Goal: Task Accomplishment & Management: Manage account settings

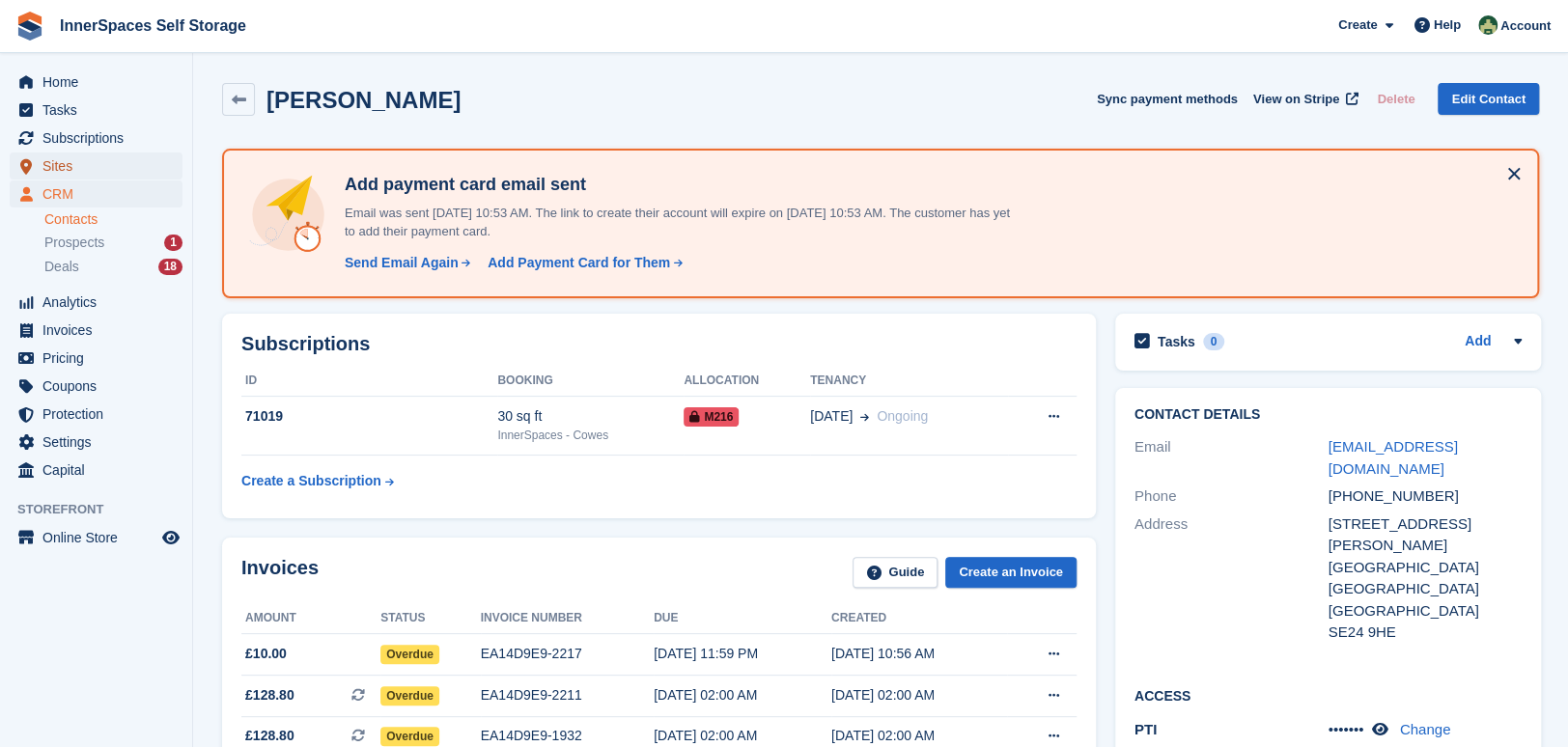
click at [66, 169] on span "Sites" at bounding box center [100, 166] width 116 height 27
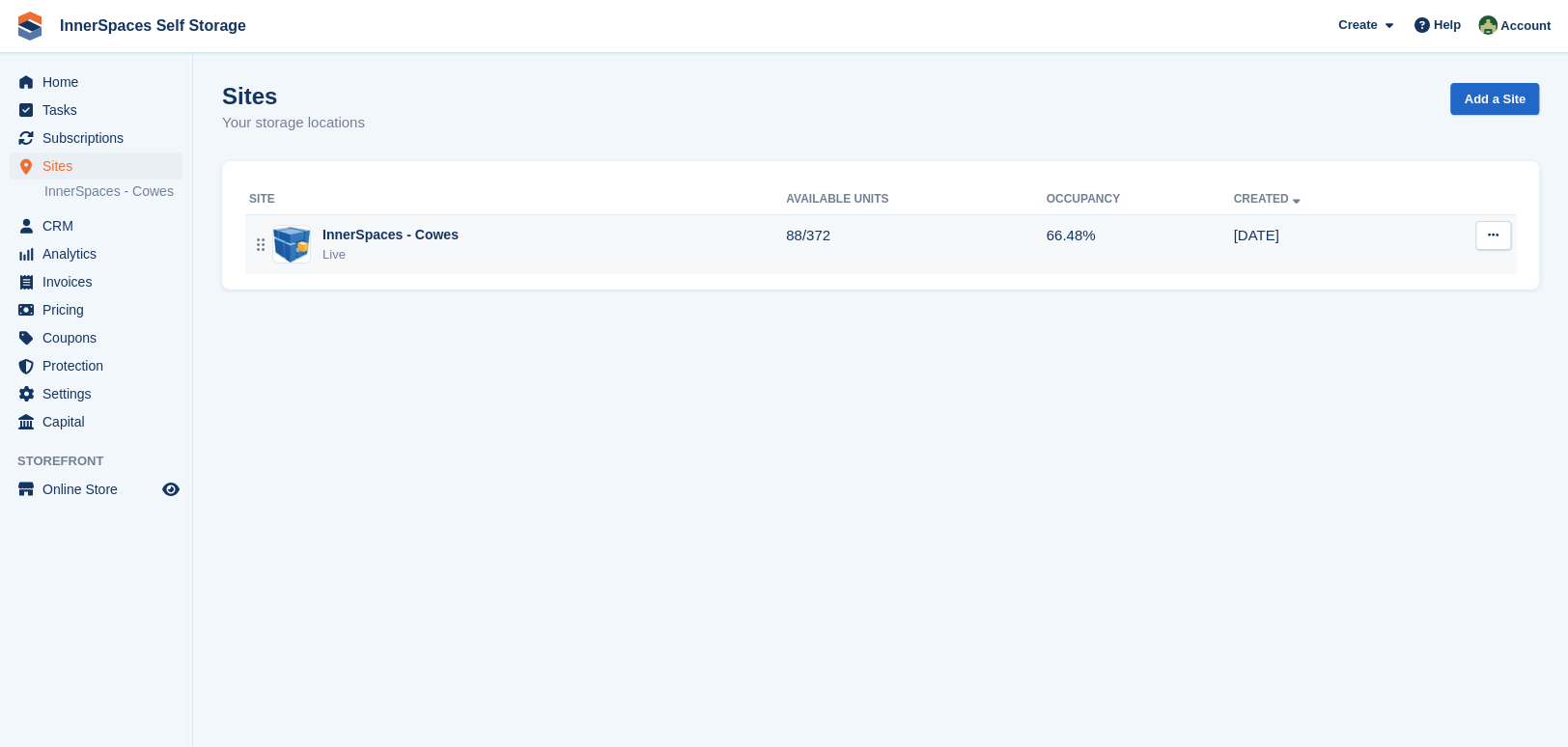
click at [409, 236] on div "InnerSpaces - Cowes" at bounding box center [390, 235] width 136 height 20
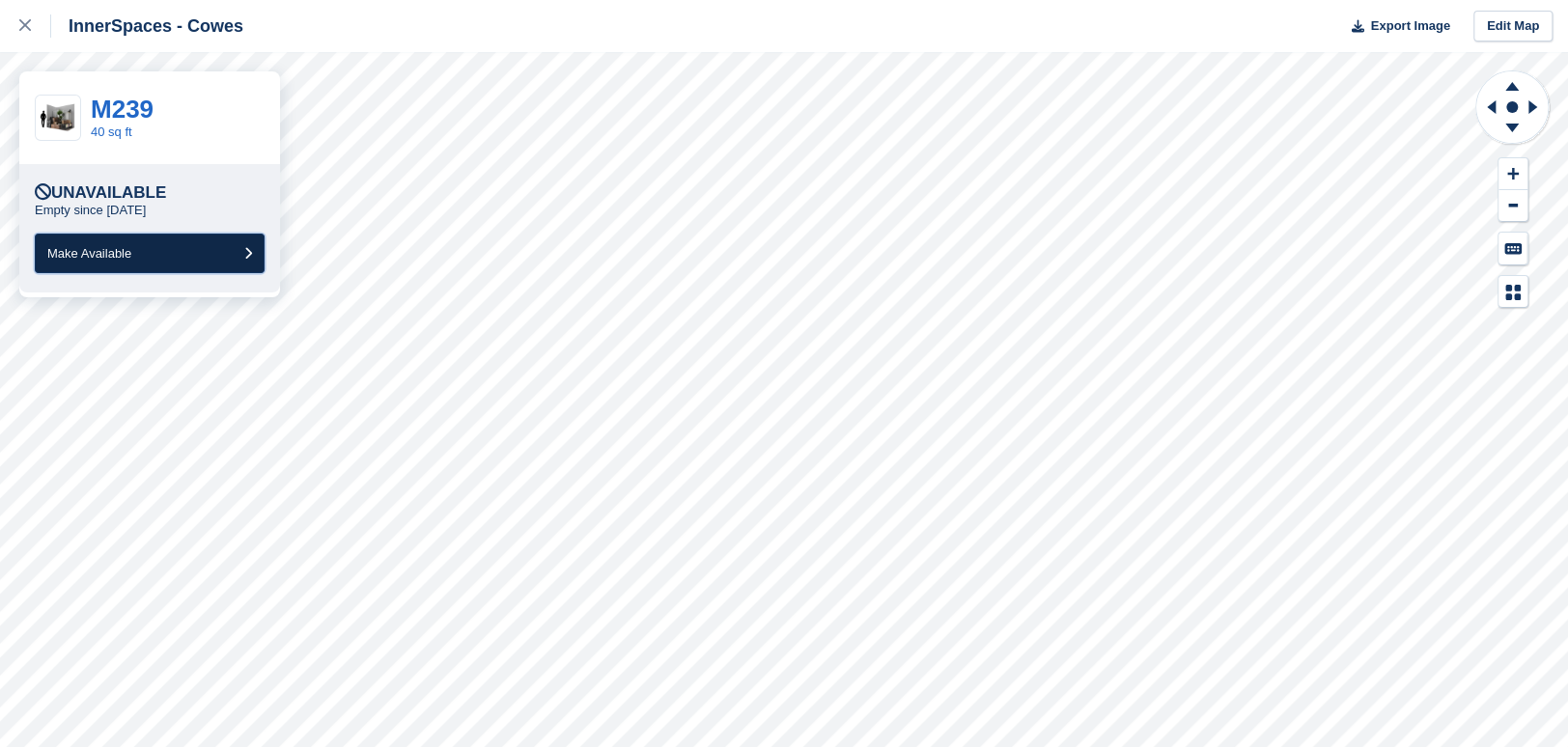
click at [240, 253] on button "Make Available" at bounding box center [150, 253] width 230 height 40
